Goal: Task Accomplishment & Management: Complete application form

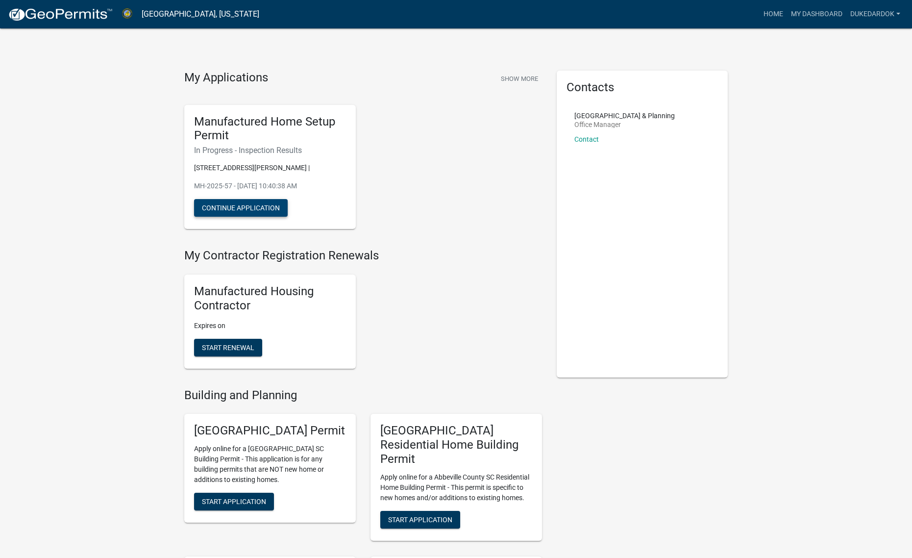
click at [265, 203] on button "Continue Application" at bounding box center [241, 208] width 94 height 18
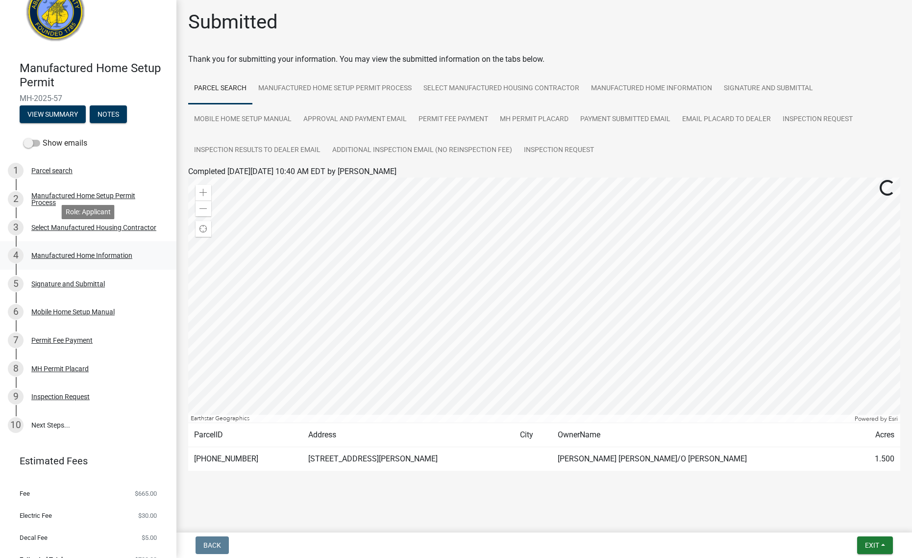
scroll to position [48, 0]
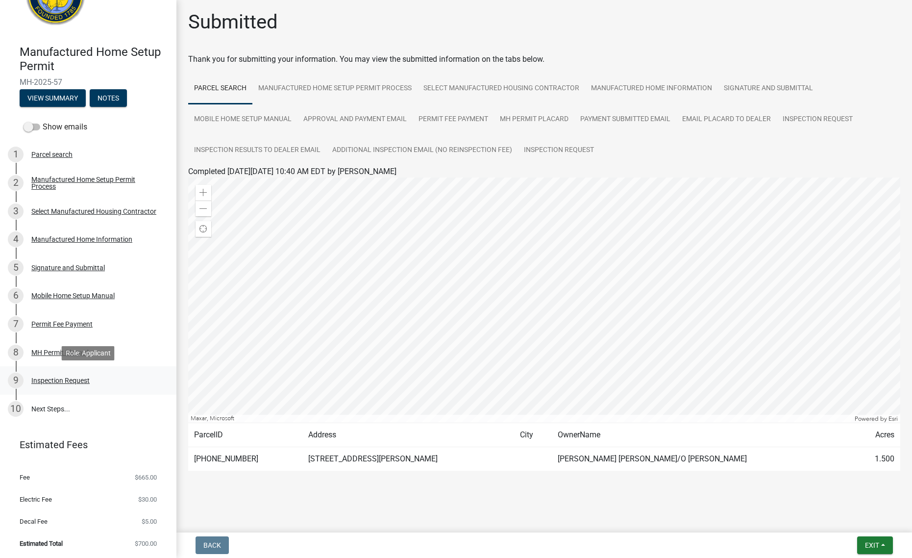
click at [74, 384] on div "9 Inspection Request" at bounding box center [84, 380] width 153 height 16
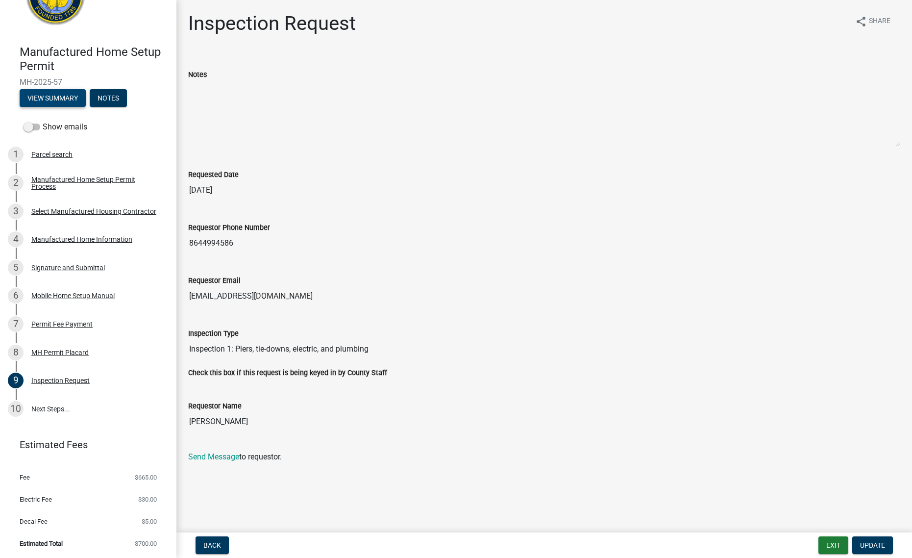
click at [61, 96] on button "View Summary" at bounding box center [53, 98] width 66 height 18
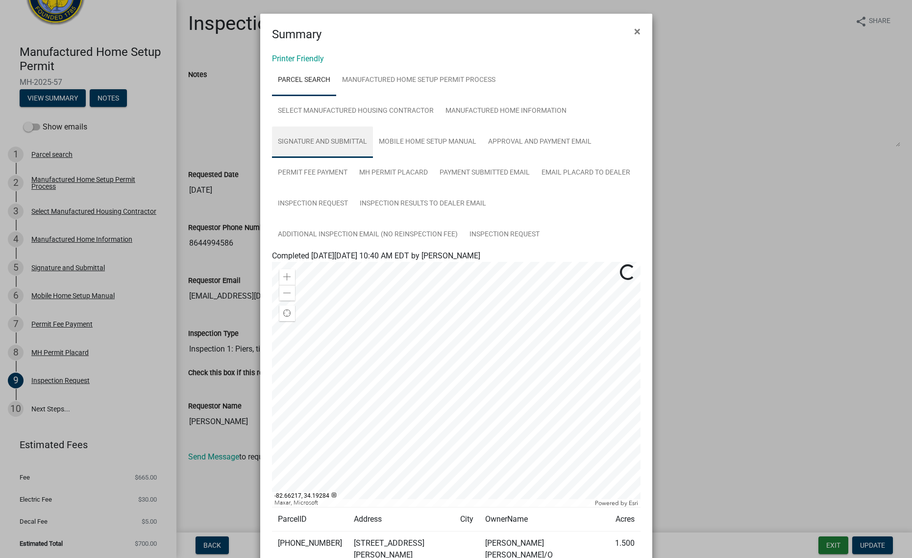
click at [331, 149] on link "Signature and Submittal" at bounding box center [322, 141] width 101 height 31
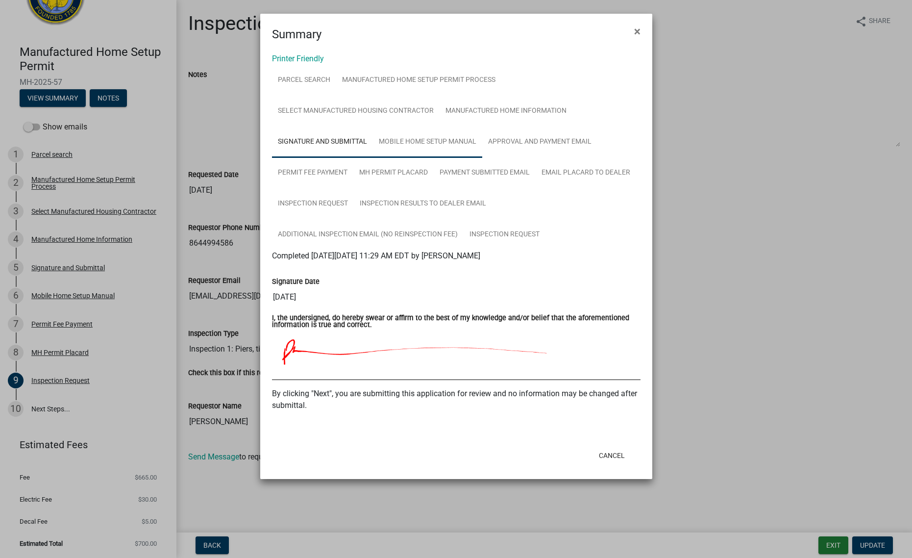
click at [408, 147] on link "Mobile Home Setup Manual" at bounding box center [427, 141] width 109 height 31
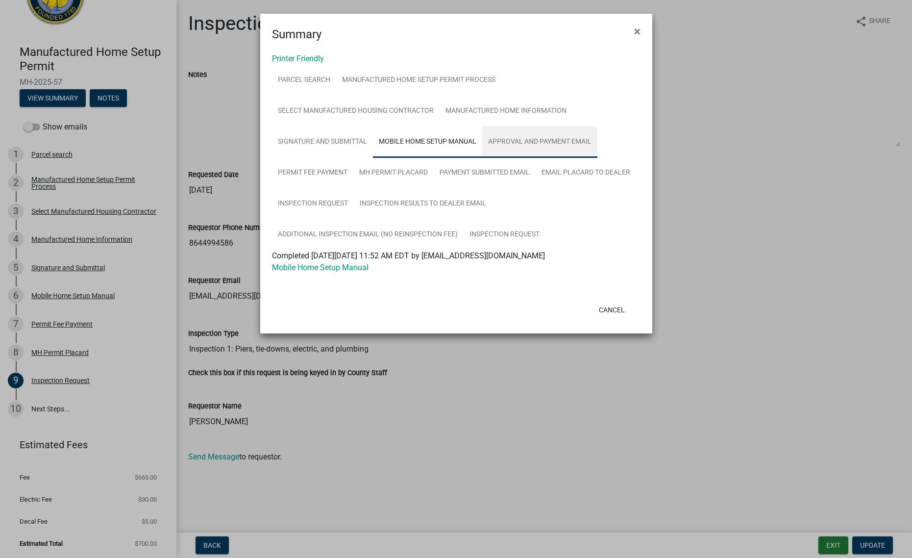
click at [497, 146] on link "Approval and Payment Email" at bounding box center [539, 141] width 115 height 31
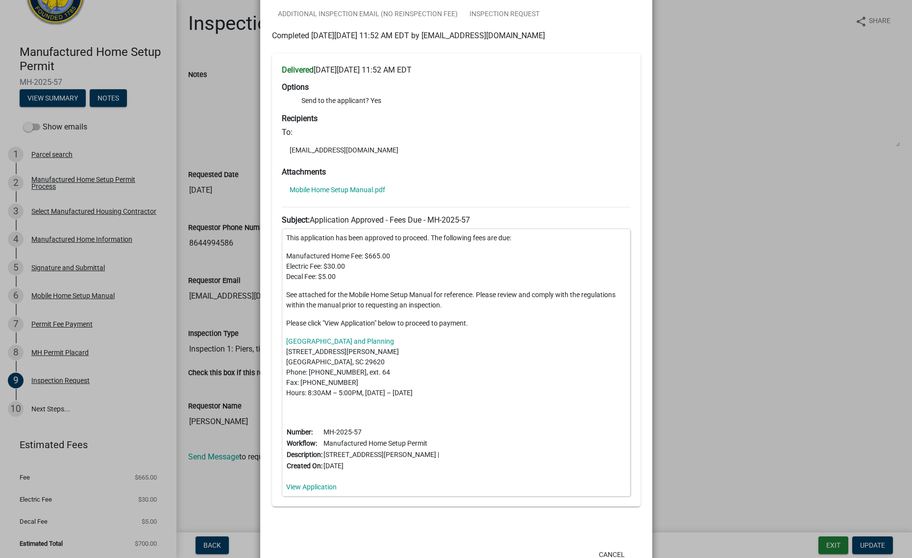
scroll to position [254, 0]
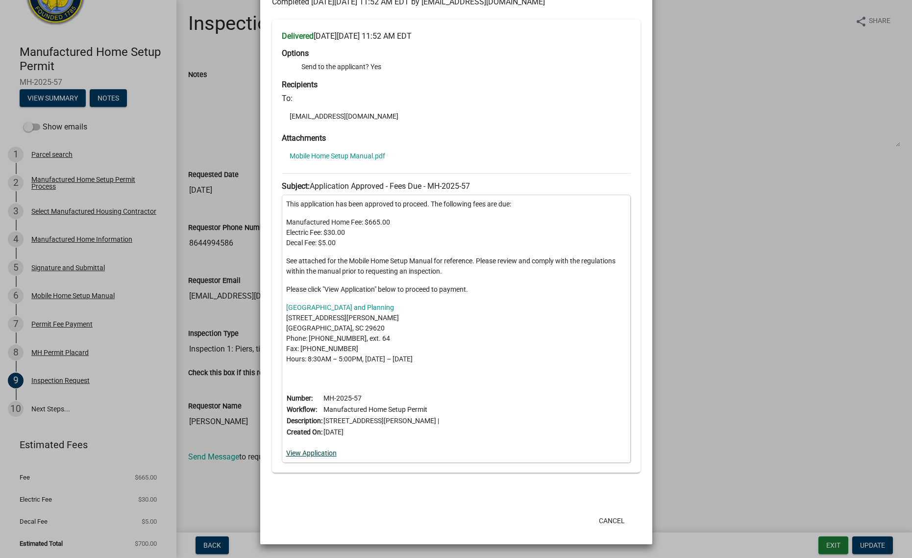
click at [311, 454] on link "View Application" at bounding box center [311, 453] width 50 height 8
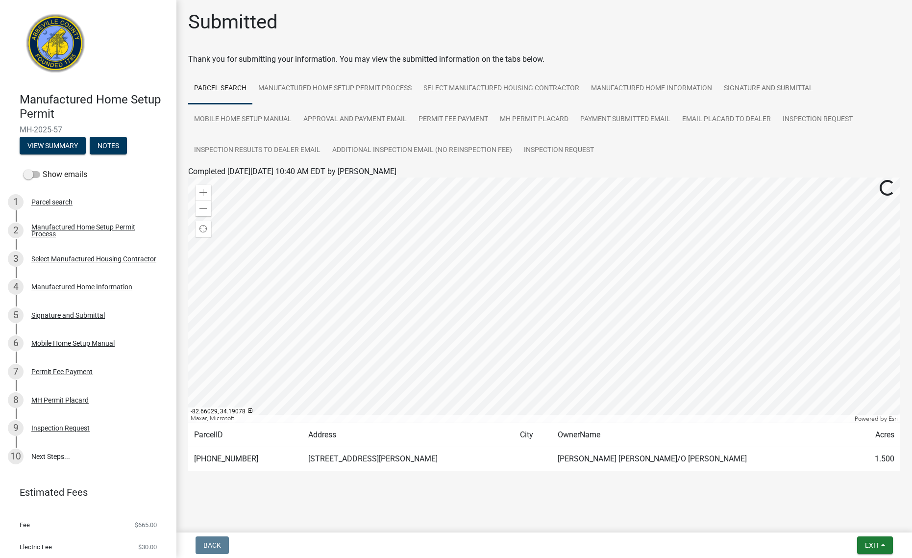
scroll to position [48, 0]
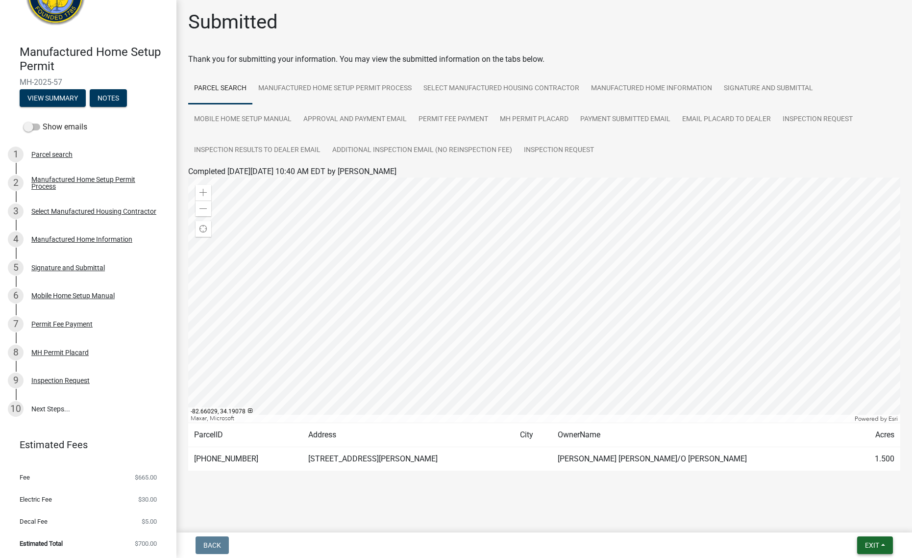
click at [885, 545] on button "Exit" at bounding box center [875, 545] width 36 height 18
click at [731, 545] on div "Back Exit Save Save & Exit" at bounding box center [544, 545] width 720 height 18
click at [368, 96] on link "Manufactured Home Setup Permit Process" at bounding box center [334, 88] width 165 height 31
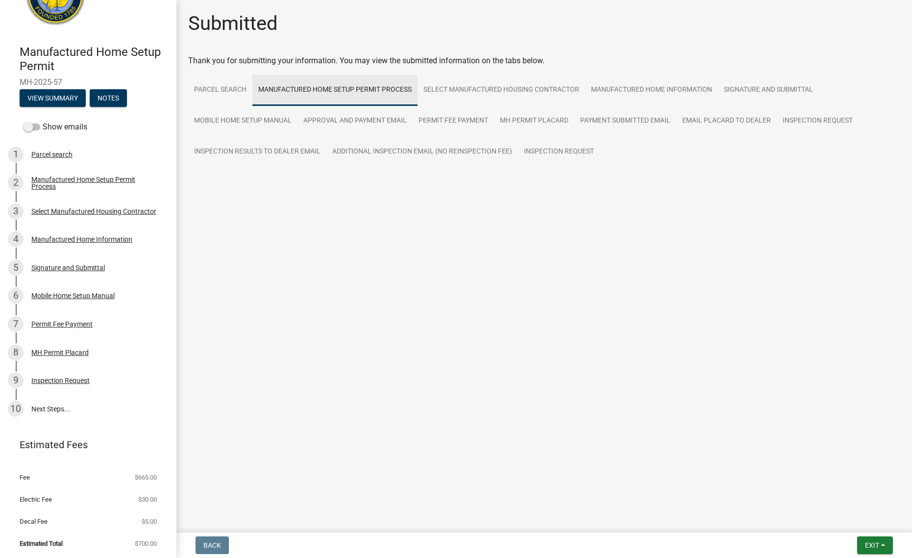
scroll to position [0, 0]
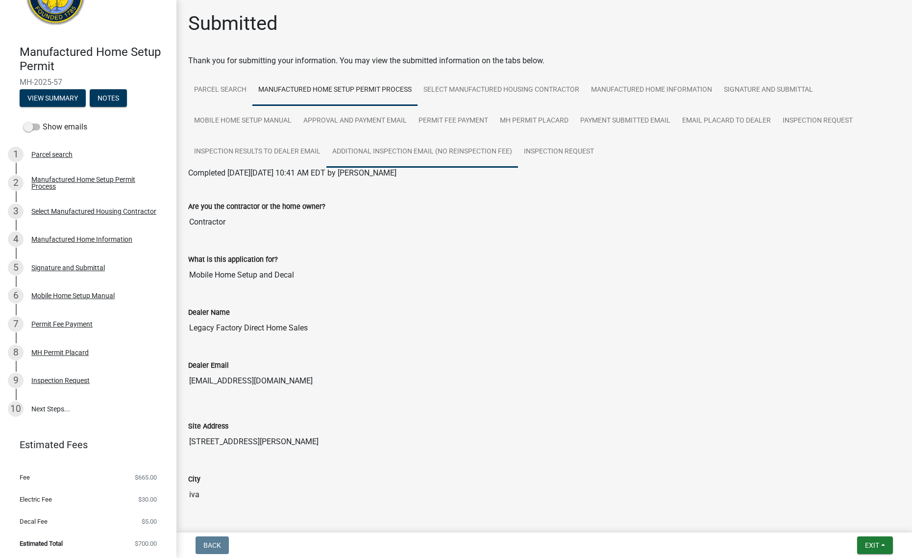
click at [389, 152] on link "Additional Inspection Email (No Reinspection Fee)" at bounding box center [422, 151] width 192 height 31
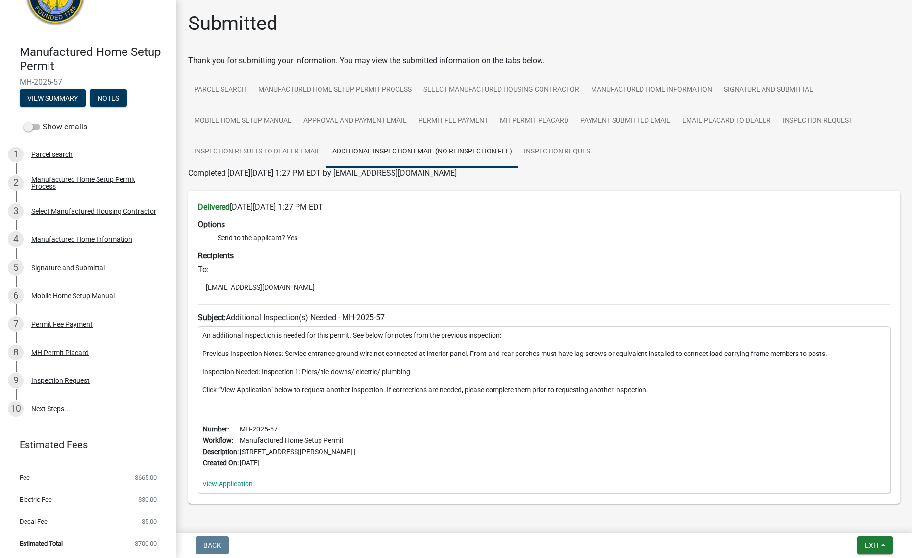
click at [219, 478] on div "An additional inspection is needed for this permit. See below for notes from th…" at bounding box center [544, 410] width 692 height 168
click at [217, 485] on link "View Application" at bounding box center [227, 484] width 50 height 8
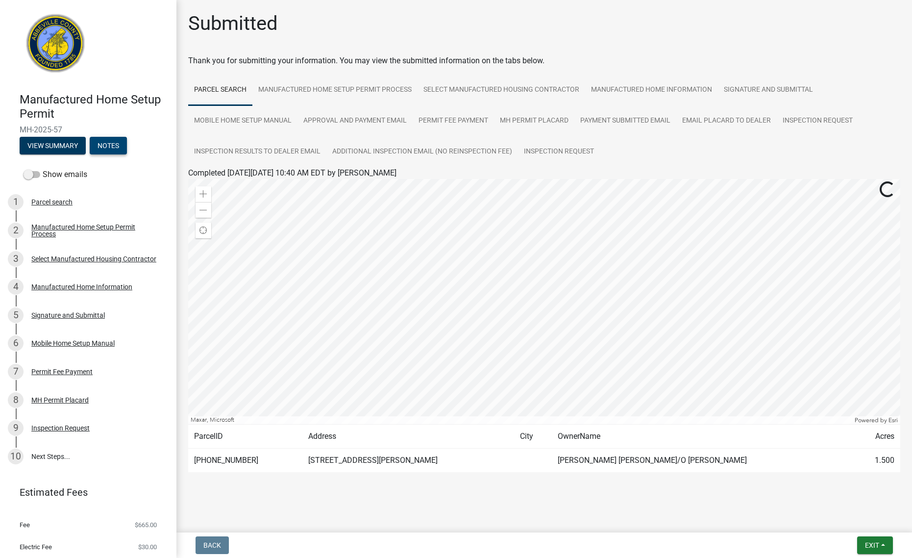
click at [110, 148] on button "Notes" at bounding box center [108, 146] width 37 height 18
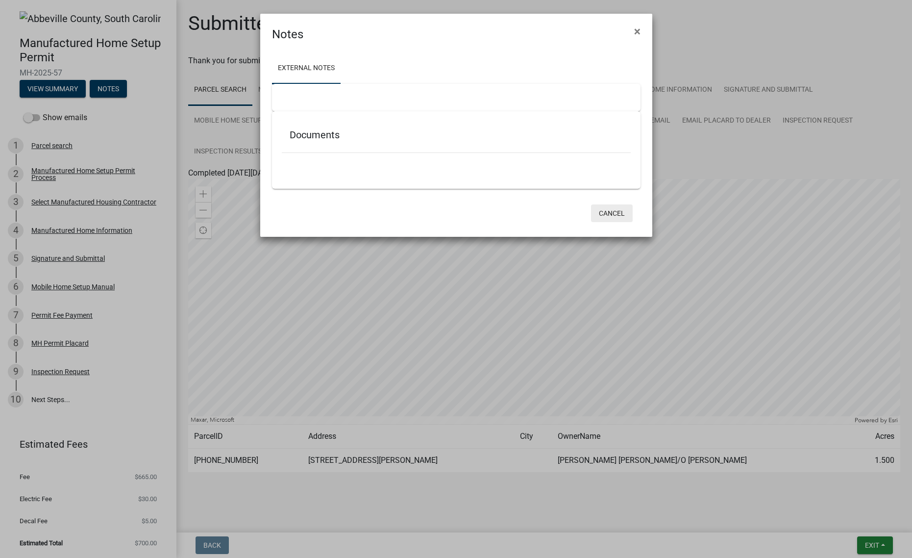
click at [602, 208] on button "Cancel" at bounding box center [612, 213] width 42 height 18
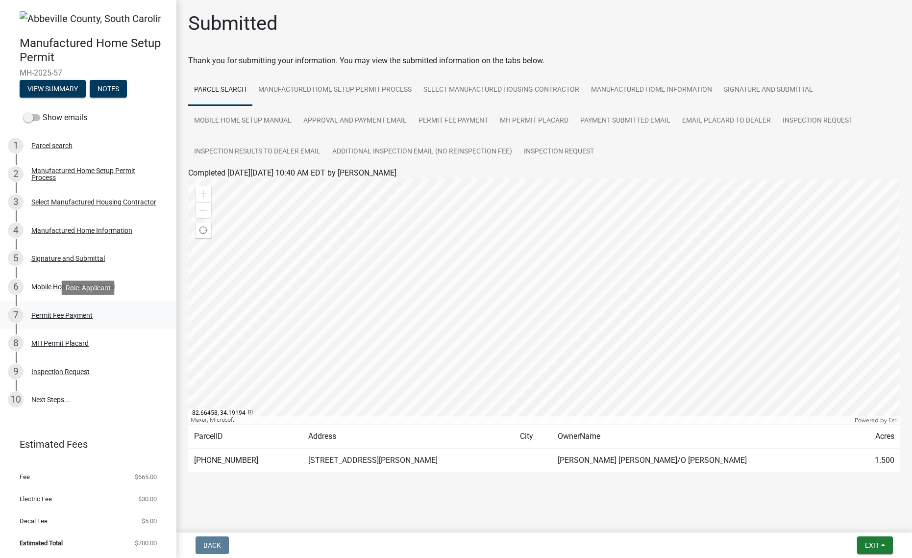
click at [88, 322] on div "7 Permit Fee Payment" at bounding box center [84, 315] width 153 height 16
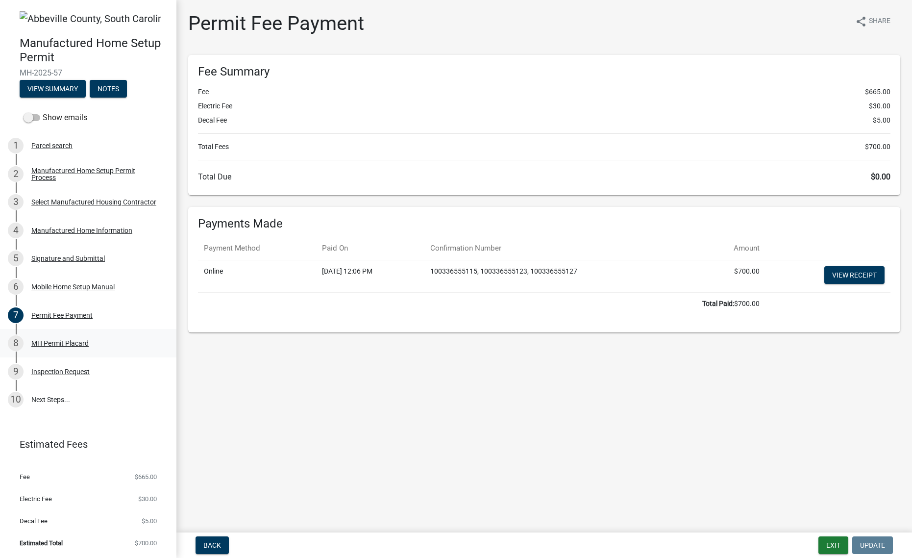
click at [79, 342] on div "MH Permit Placard" at bounding box center [59, 343] width 57 height 7
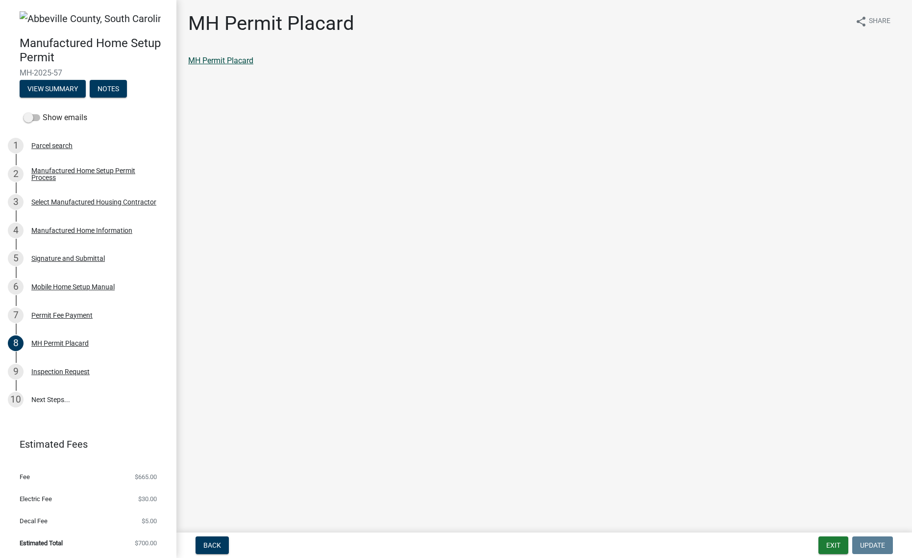
click at [228, 60] on link "MH Permit Placard" at bounding box center [220, 60] width 65 height 9
click at [86, 369] on div "Inspection Request" at bounding box center [60, 371] width 58 height 7
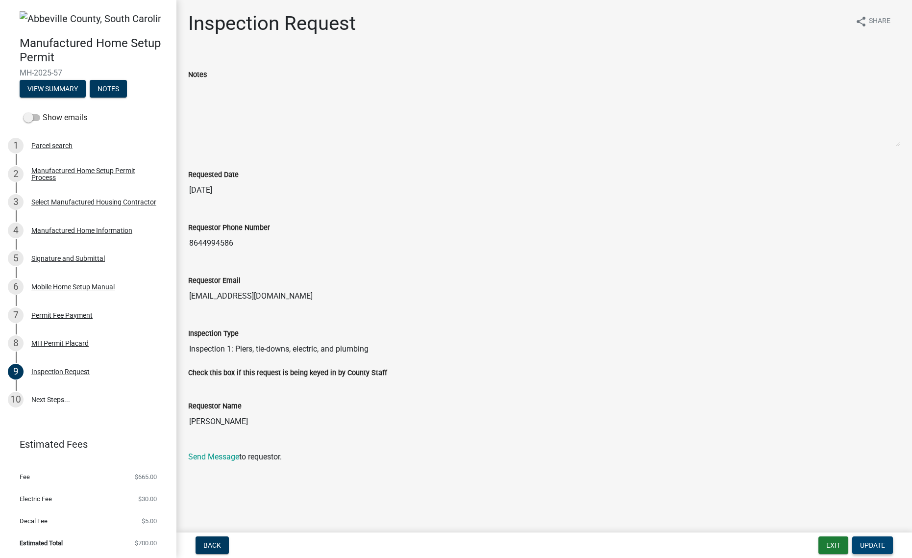
click at [875, 549] on button "Update" at bounding box center [872, 545] width 41 height 18
click at [870, 541] on span "Update" at bounding box center [872, 545] width 25 height 8
click at [227, 372] on label "Check this box if this request is being keyed in by County Staff" at bounding box center [287, 372] width 199 height 7
click at [211, 392] on div "Requestor Name [PERSON_NAME]" at bounding box center [544, 408] width 712 height 45
click at [52, 395] on link "10 Next Steps..." at bounding box center [88, 400] width 176 height 28
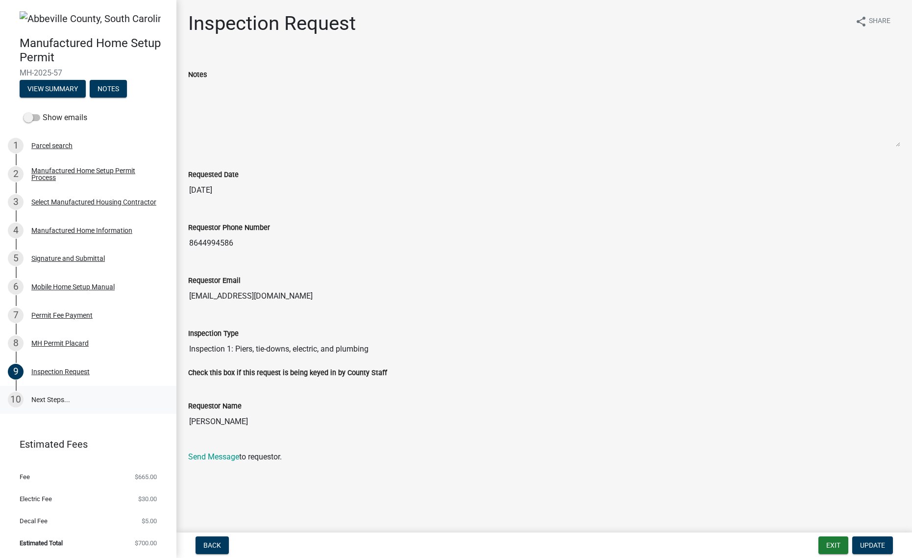
click at [70, 397] on link "10 Next Steps..." at bounding box center [88, 400] width 176 height 28
drag, startPoint x: 63, startPoint y: 400, endPoint x: 55, endPoint y: 399, distance: 7.9
click at [60, 400] on link "10 Next Steps..." at bounding box center [88, 400] width 176 height 28
click at [11, 397] on div "10" at bounding box center [16, 399] width 16 height 16
click at [13, 397] on div "10" at bounding box center [16, 399] width 16 height 16
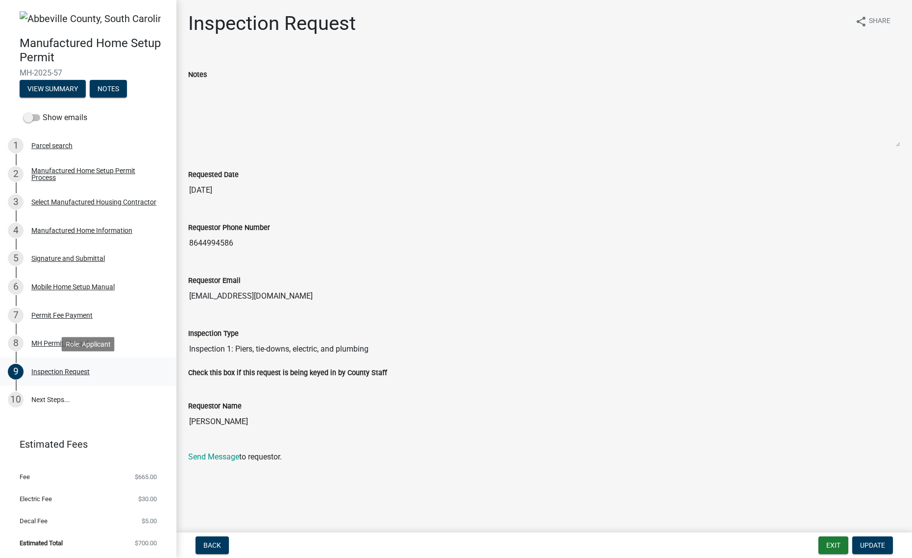
click at [26, 379] on link "9 Inspection Request" at bounding box center [88, 371] width 176 height 28
click at [17, 407] on link "10 Next Steps..." at bounding box center [88, 400] width 176 height 28
click at [20, 404] on div "10" at bounding box center [16, 399] width 16 height 16
click at [878, 549] on button "Update" at bounding box center [872, 545] width 41 height 18
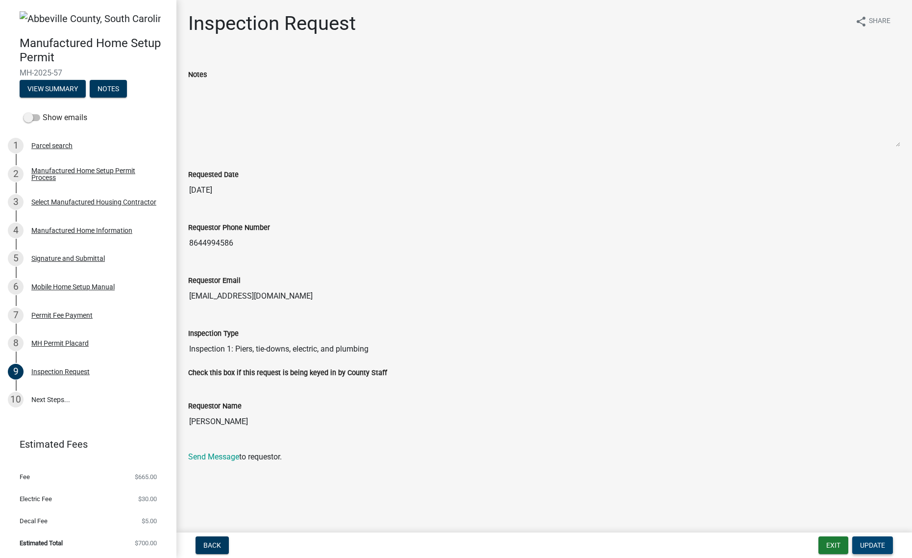
click at [878, 549] on button "Update" at bounding box center [872, 545] width 41 height 18
drag, startPoint x: 228, startPoint y: 462, endPoint x: 229, endPoint y: 457, distance: 5.5
click at [228, 458] on form "Notes Requested Date 10/02/2025 Requestor Phone Number 8644994586 Requestor Ema…" at bounding box center [544, 259] width 712 height 408
click at [229, 457] on link "Send Message" at bounding box center [213, 456] width 51 height 9
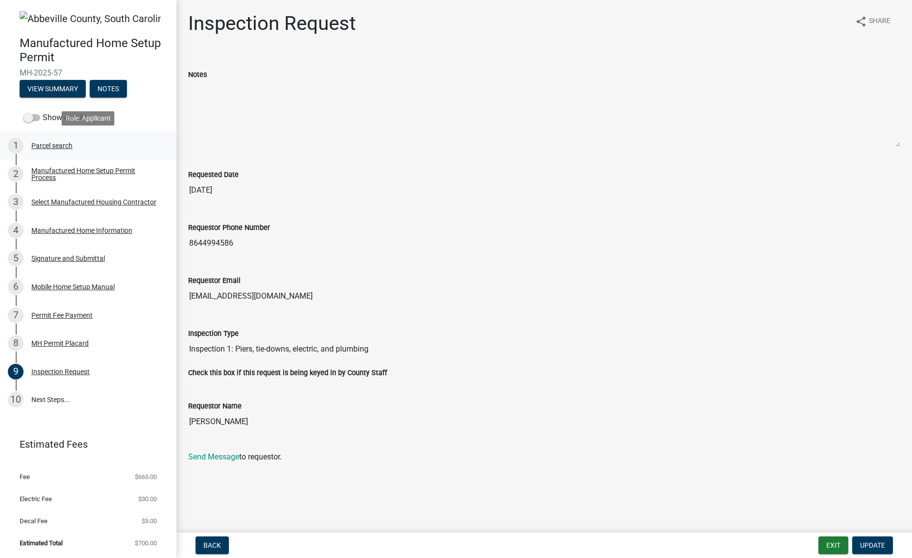
click at [54, 153] on div "1 Parcel search" at bounding box center [84, 146] width 153 height 16
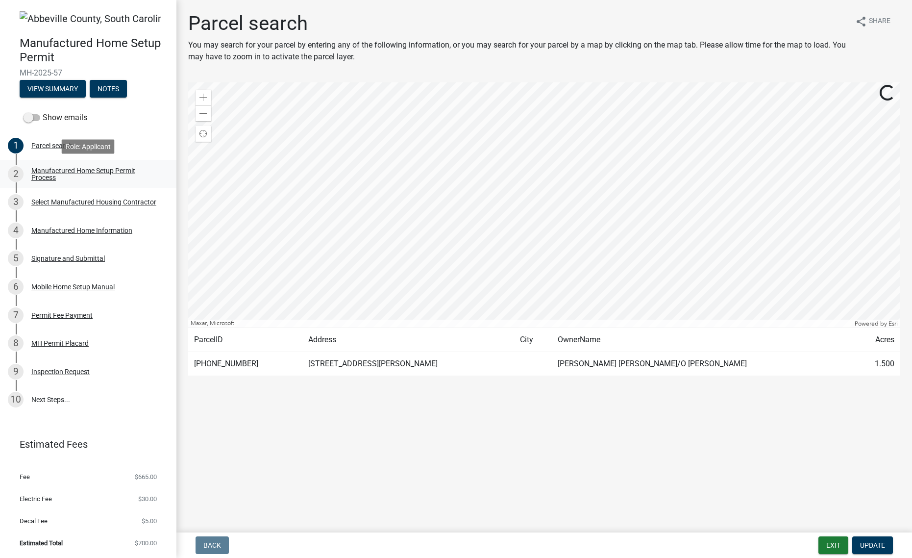
click at [83, 175] on div "Manufactured Home Setup Permit Process" at bounding box center [95, 174] width 129 height 14
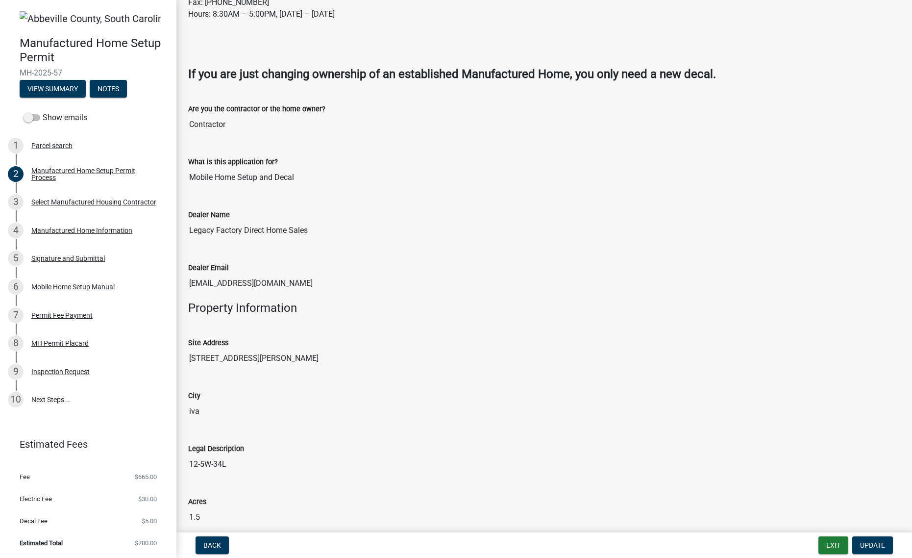
scroll to position [277, 0]
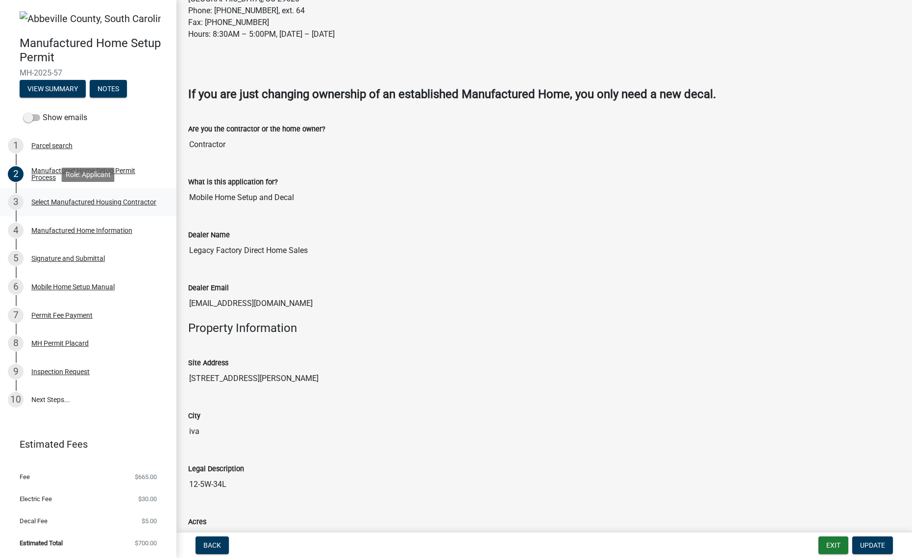
click at [76, 200] on div "Select Manufactured Housing Contractor" at bounding box center [93, 201] width 125 height 7
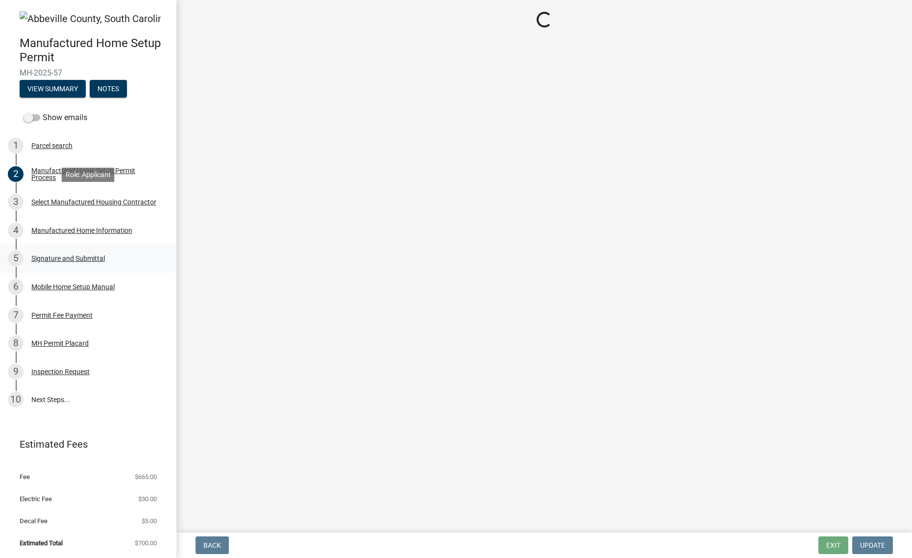
scroll to position [0, 0]
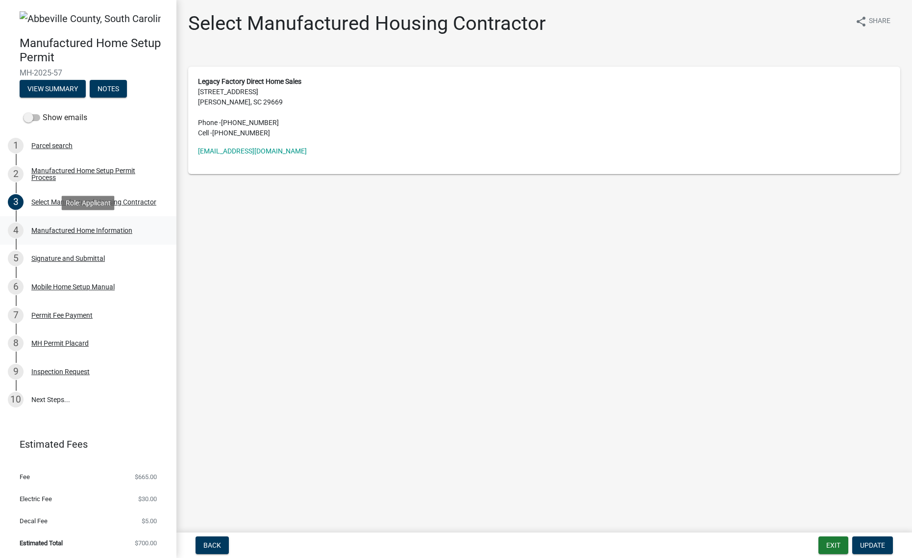
click at [101, 235] on div "4 Manufactured Home Information" at bounding box center [84, 230] width 153 height 16
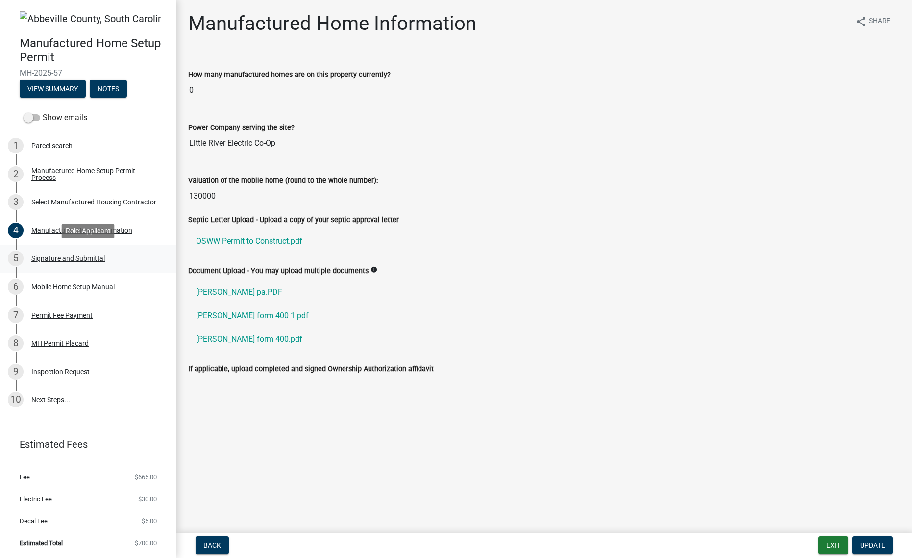
click at [91, 261] on div "Signature and Submittal" at bounding box center [67, 258] width 73 height 7
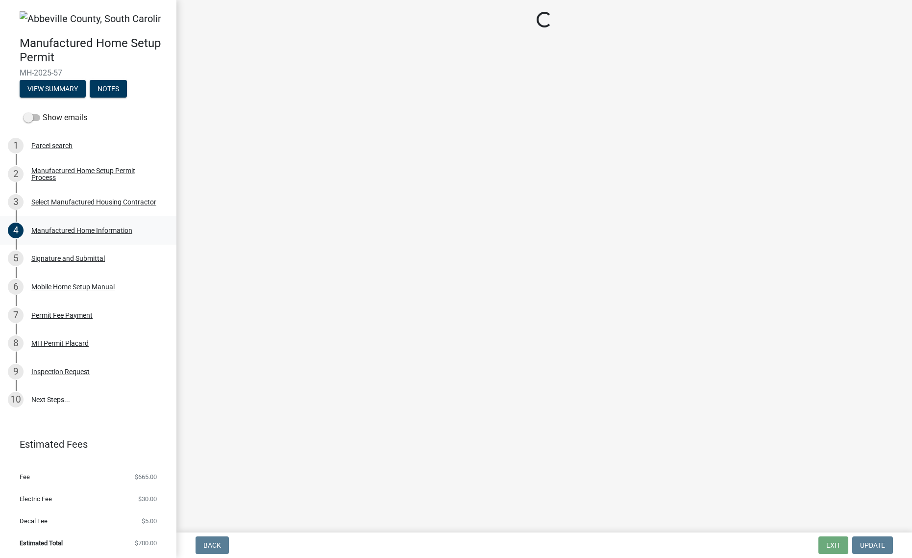
click at [89, 228] on div "Manufactured Home Information" at bounding box center [81, 230] width 101 height 7
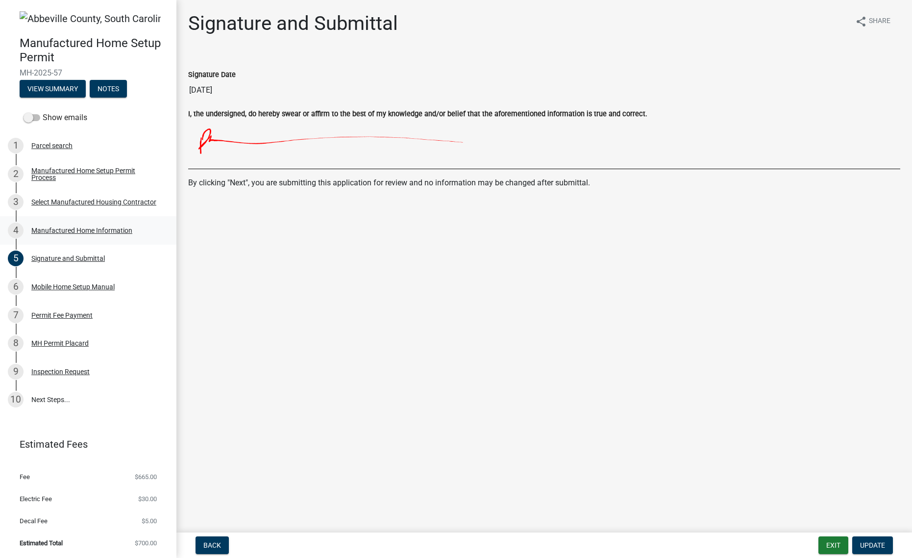
click at [90, 229] on div "Manufactured Home Information" at bounding box center [81, 230] width 101 height 7
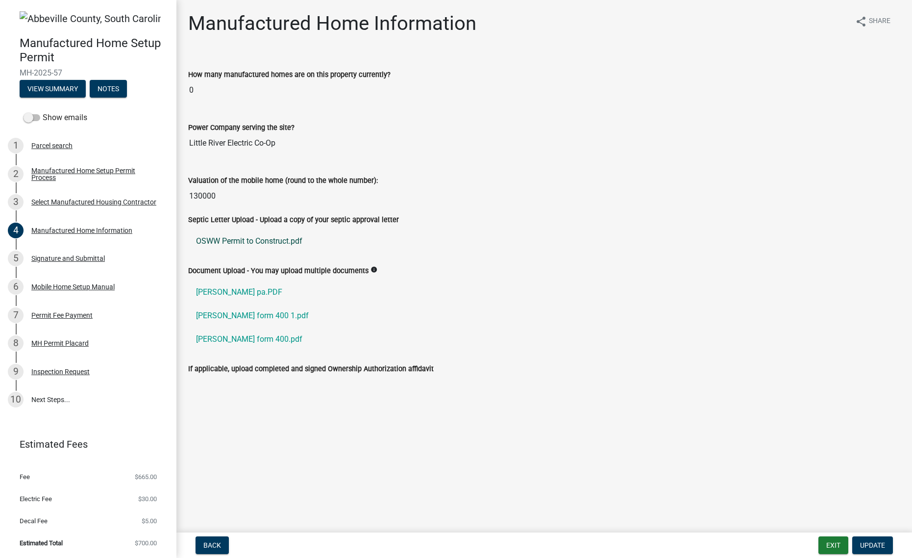
click at [234, 240] on link "OSWW Permit to Construct.pdf" at bounding box center [544, 241] width 712 height 24
